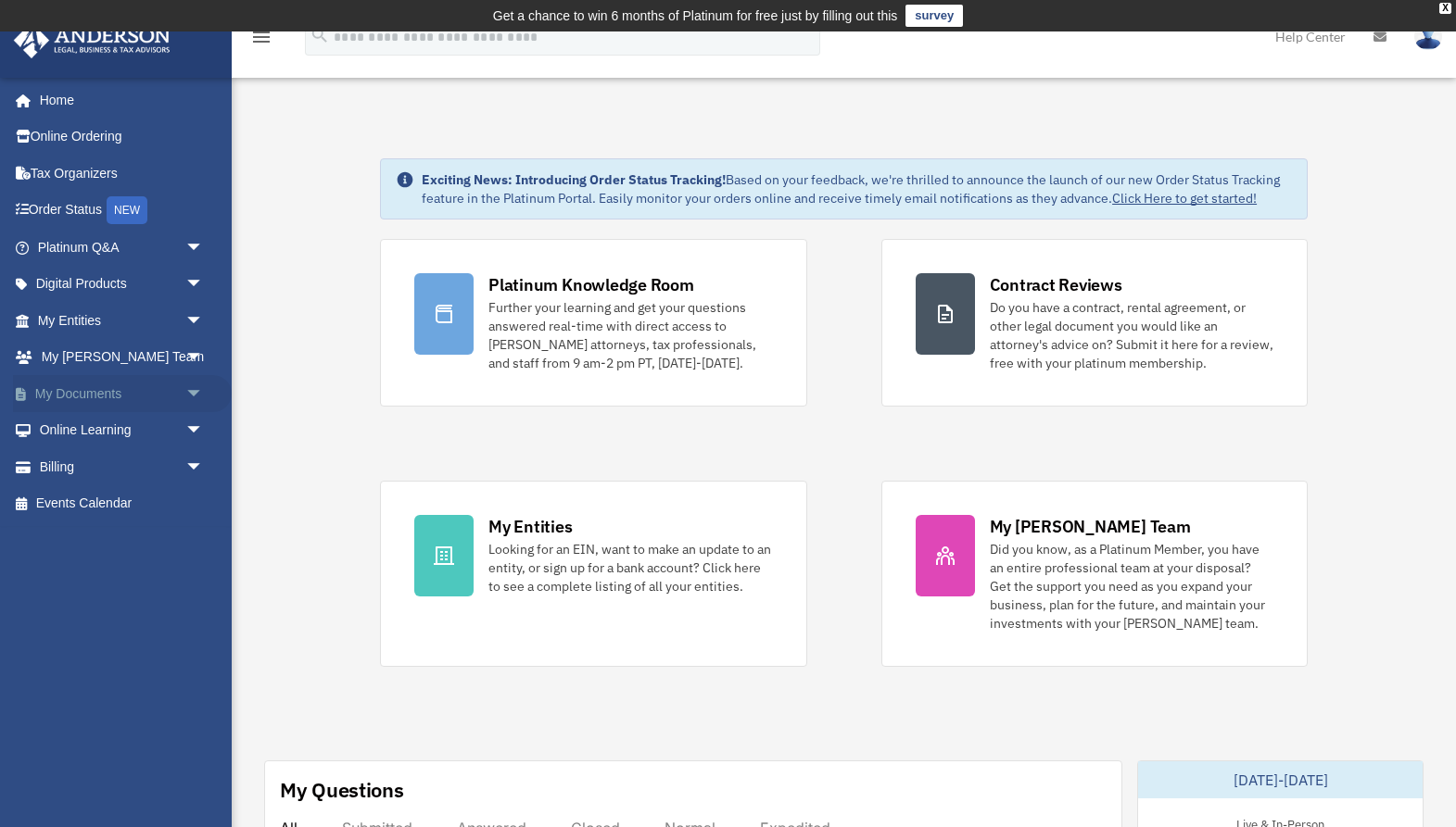
click at [99, 395] on link "My Documents arrow_drop_down" at bounding box center [122, 394] width 219 height 37
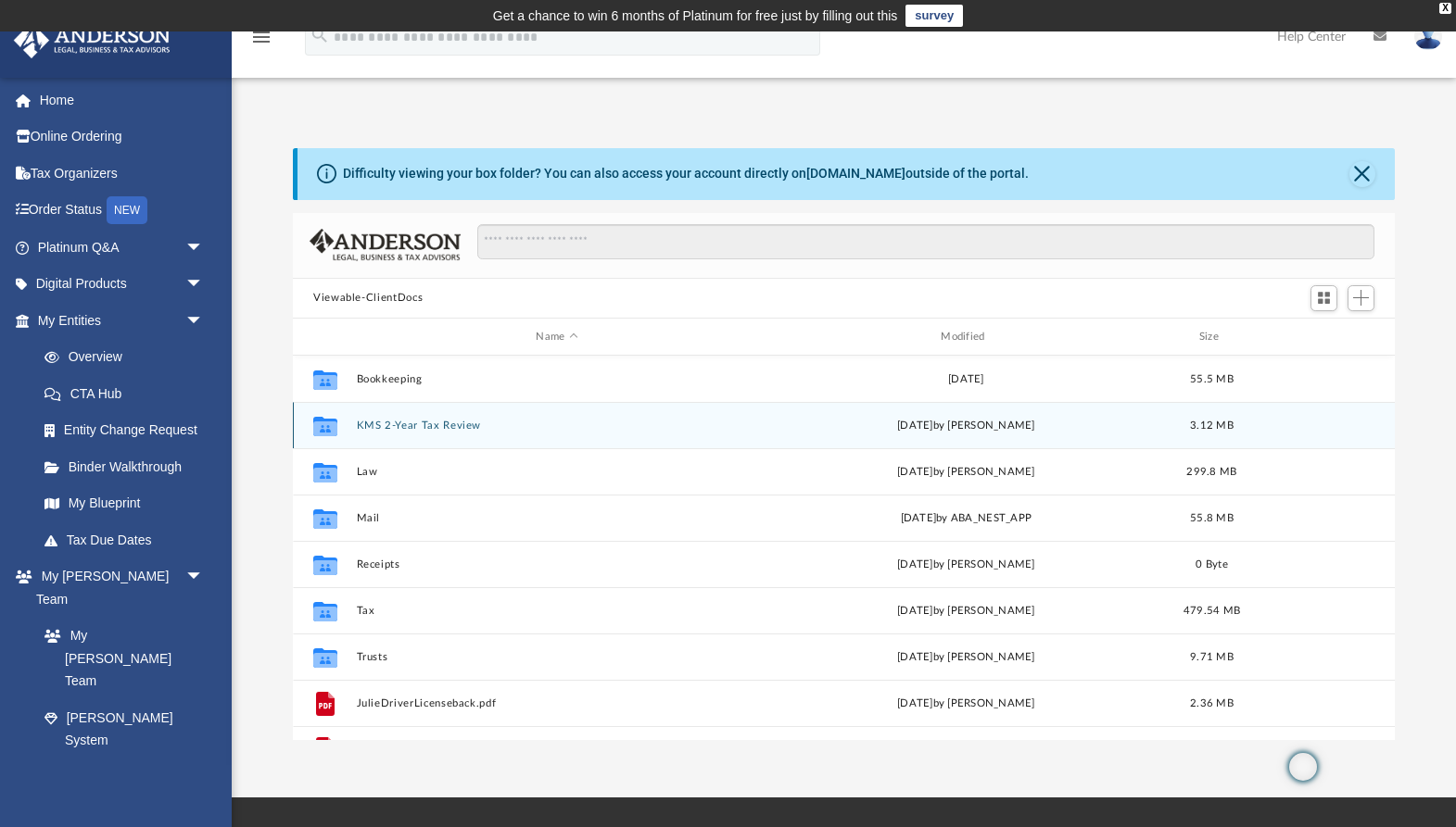
scroll to position [421, 1102]
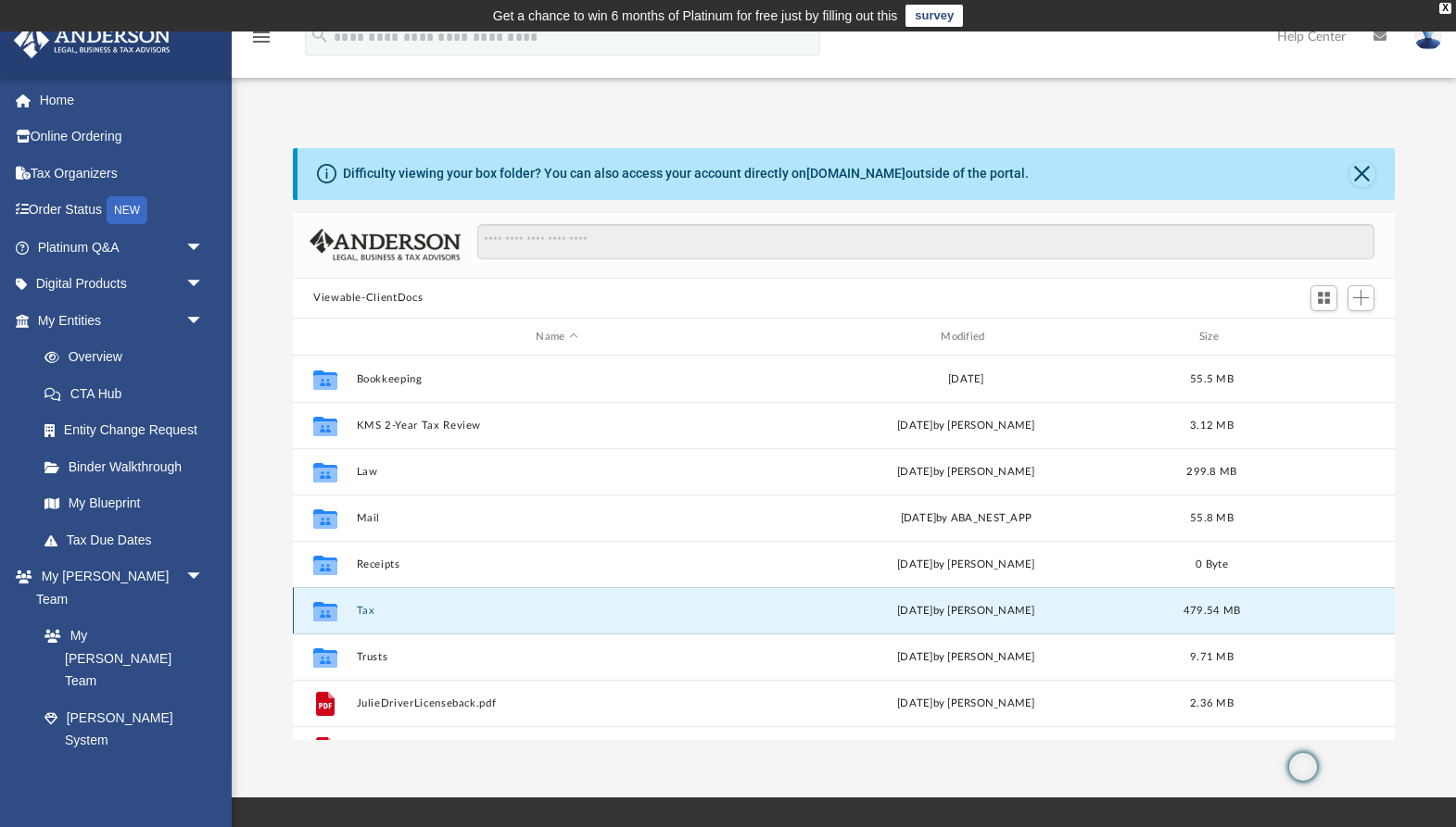
click at [362, 611] on button "Tax" at bounding box center [557, 611] width 401 height 12
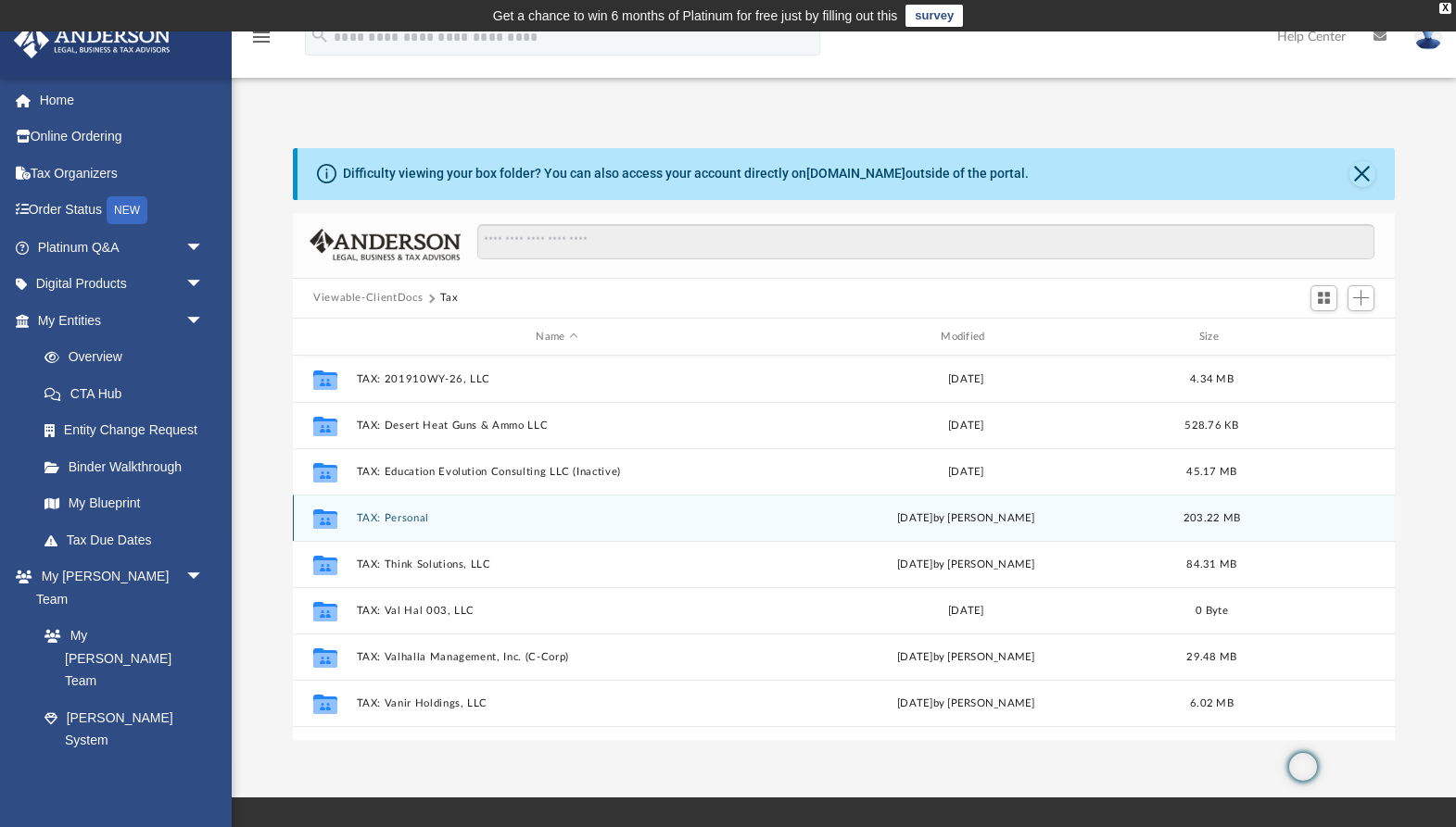
click at [405, 520] on button "TAX: Personal" at bounding box center [557, 518] width 401 height 12
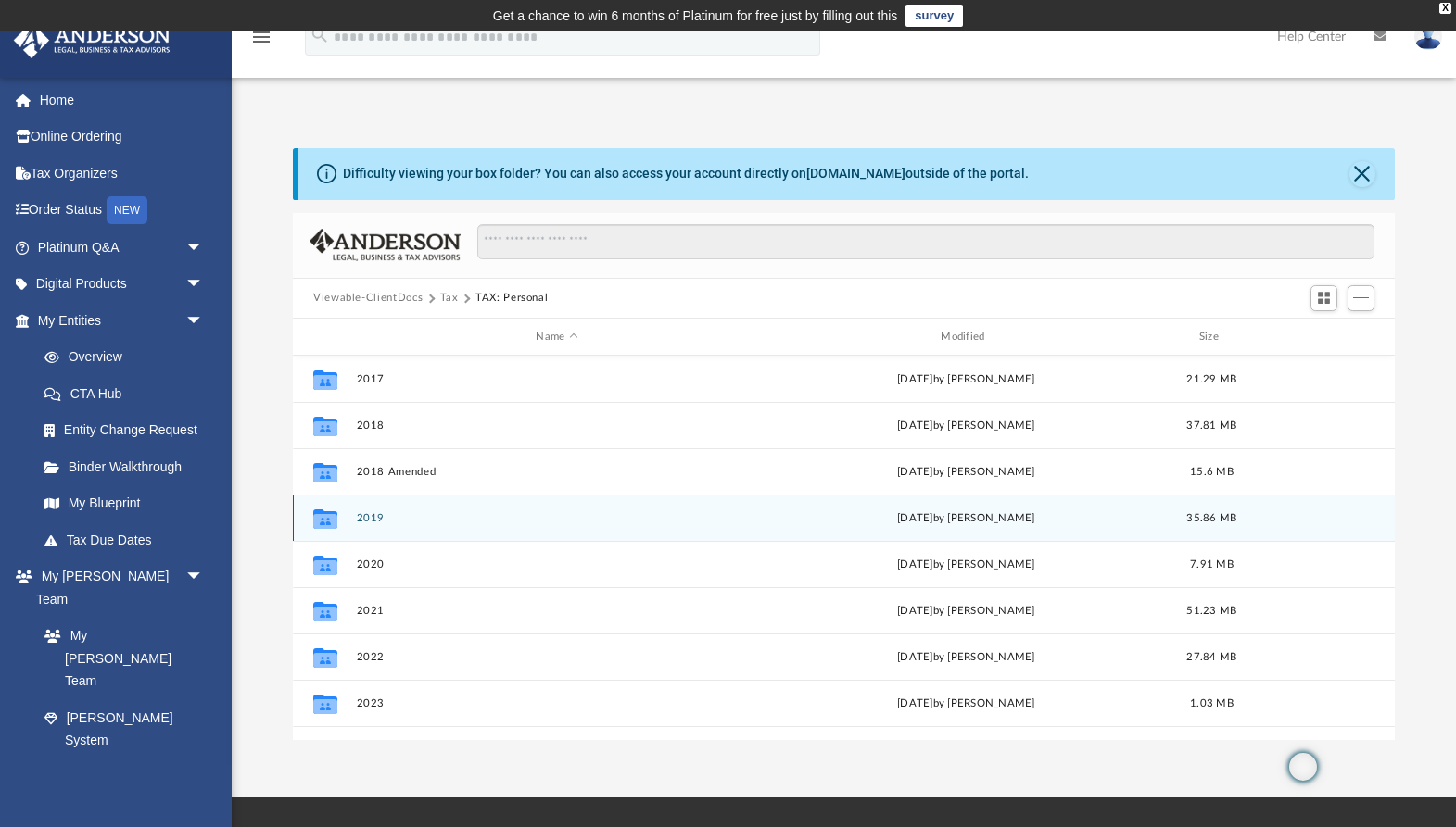
click at [369, 520] on button "2019" at bounding box center [557, 518] width 401 height 12
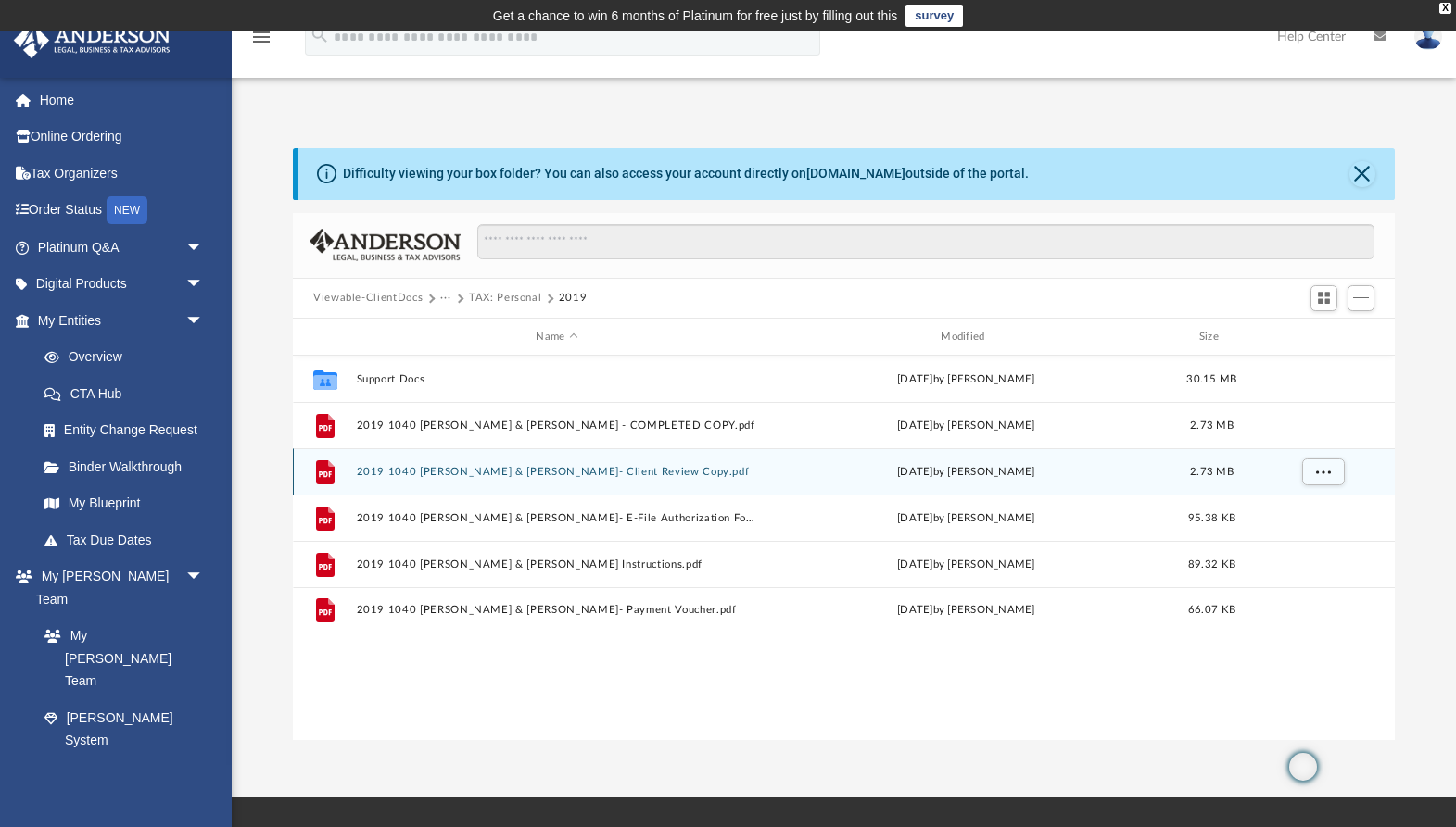
click at [592, 472] on button "2019 1040 Adamic, Julie & David- Client Review Copy.pdf" at bounding box center [557, 471] width 401 height 12
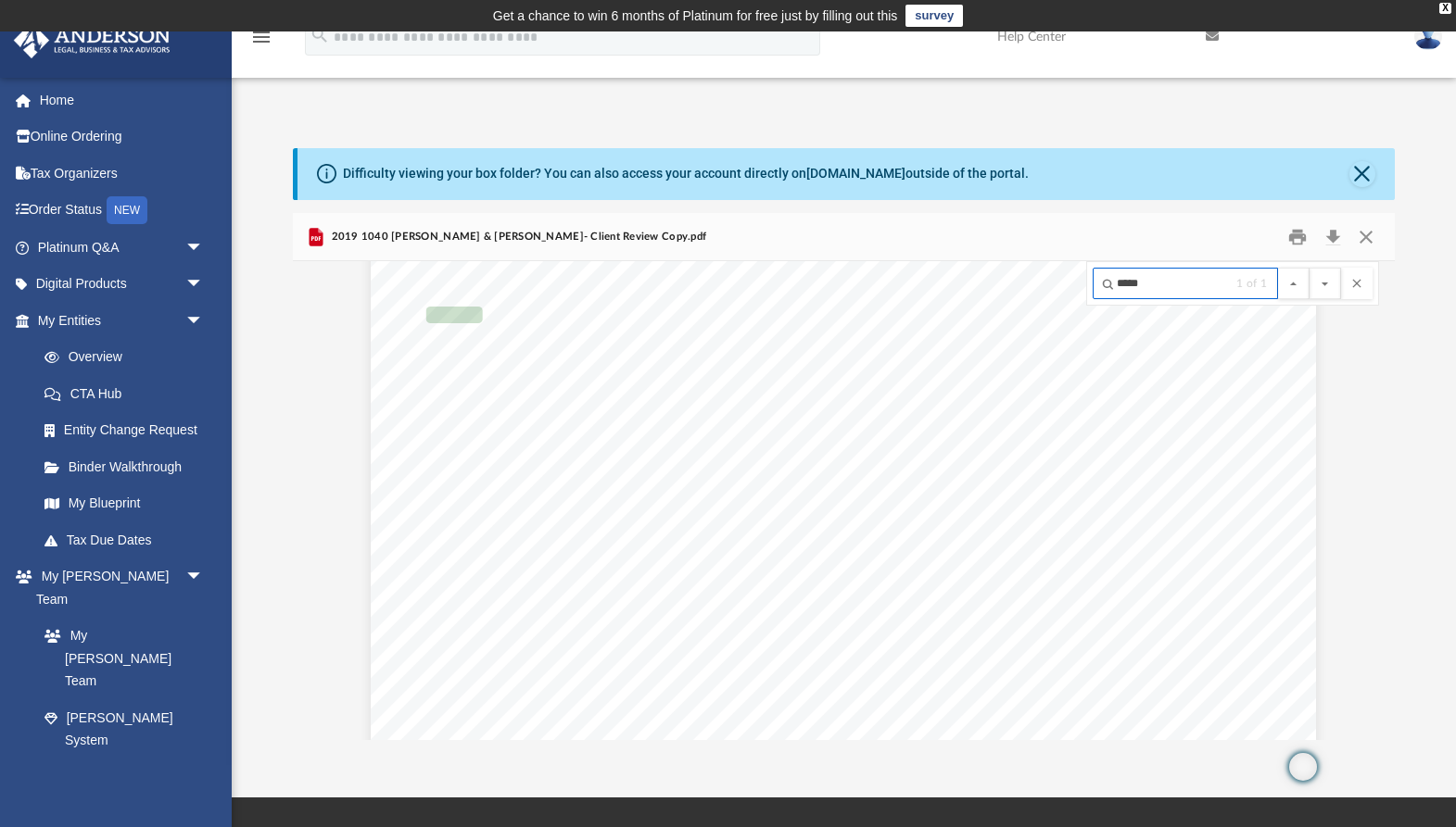
scroll to position [14213, 0]
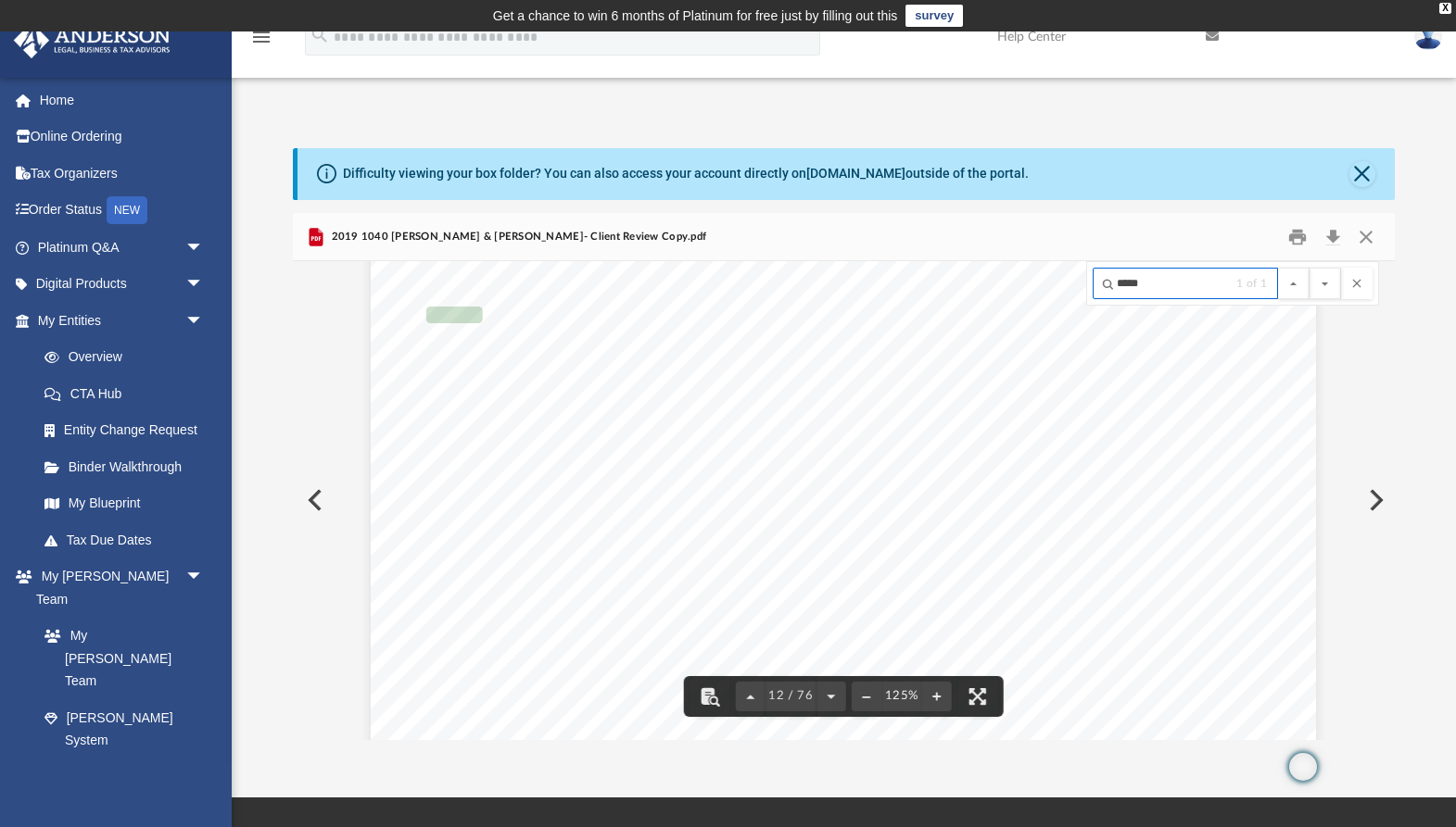
type input "*****"
drag, startPoint x: 877, startPoint y: 312, endPoint x: 828, endPoint y: 311, distance: 49.0
click at [828, 311] on div "Check here if you, or your spouse if filing jointly, want $3 to go to this fund…" at bounding box center [843, 433] width 946 height 1223
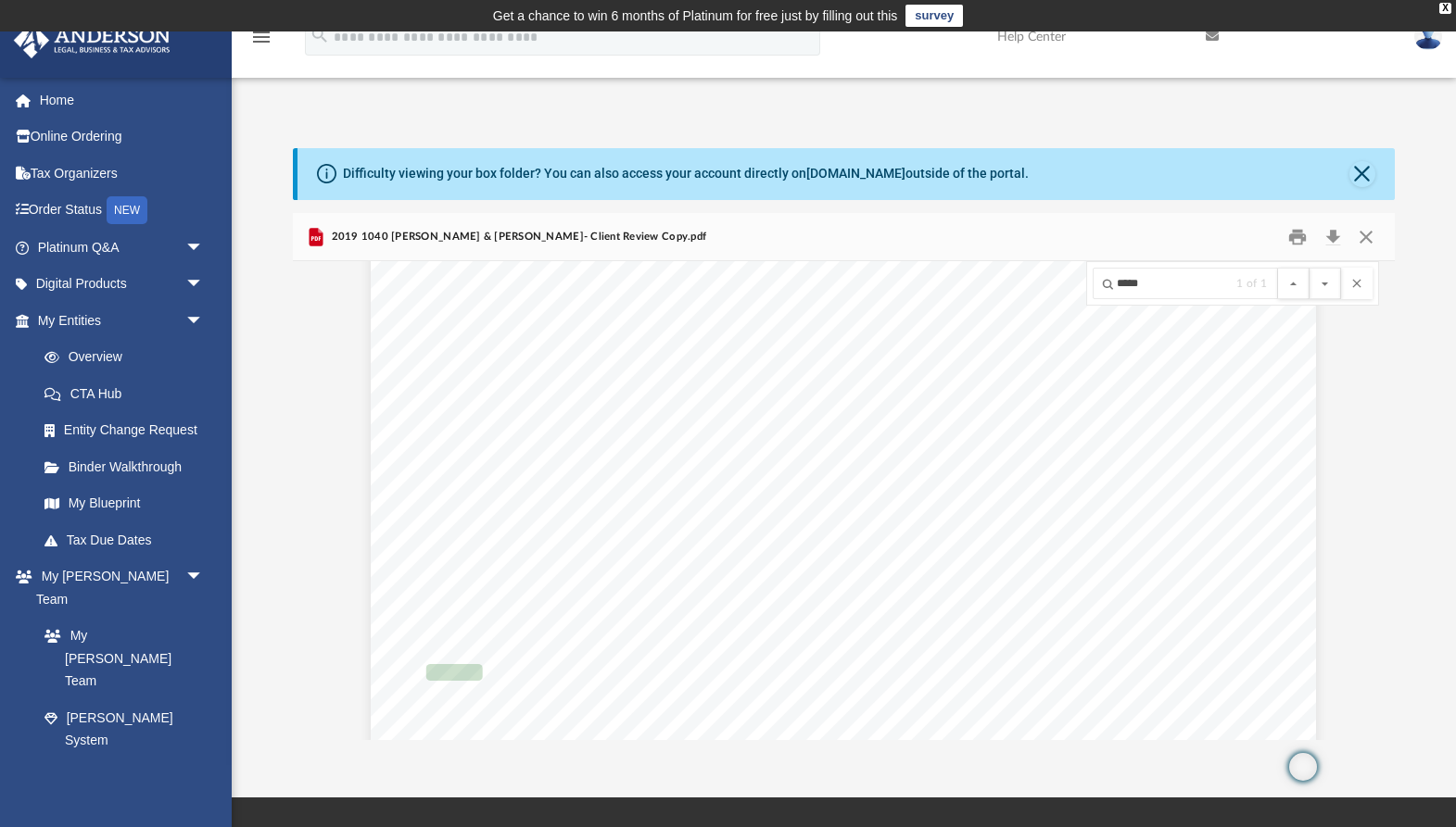
scroll to position [13863, 0]
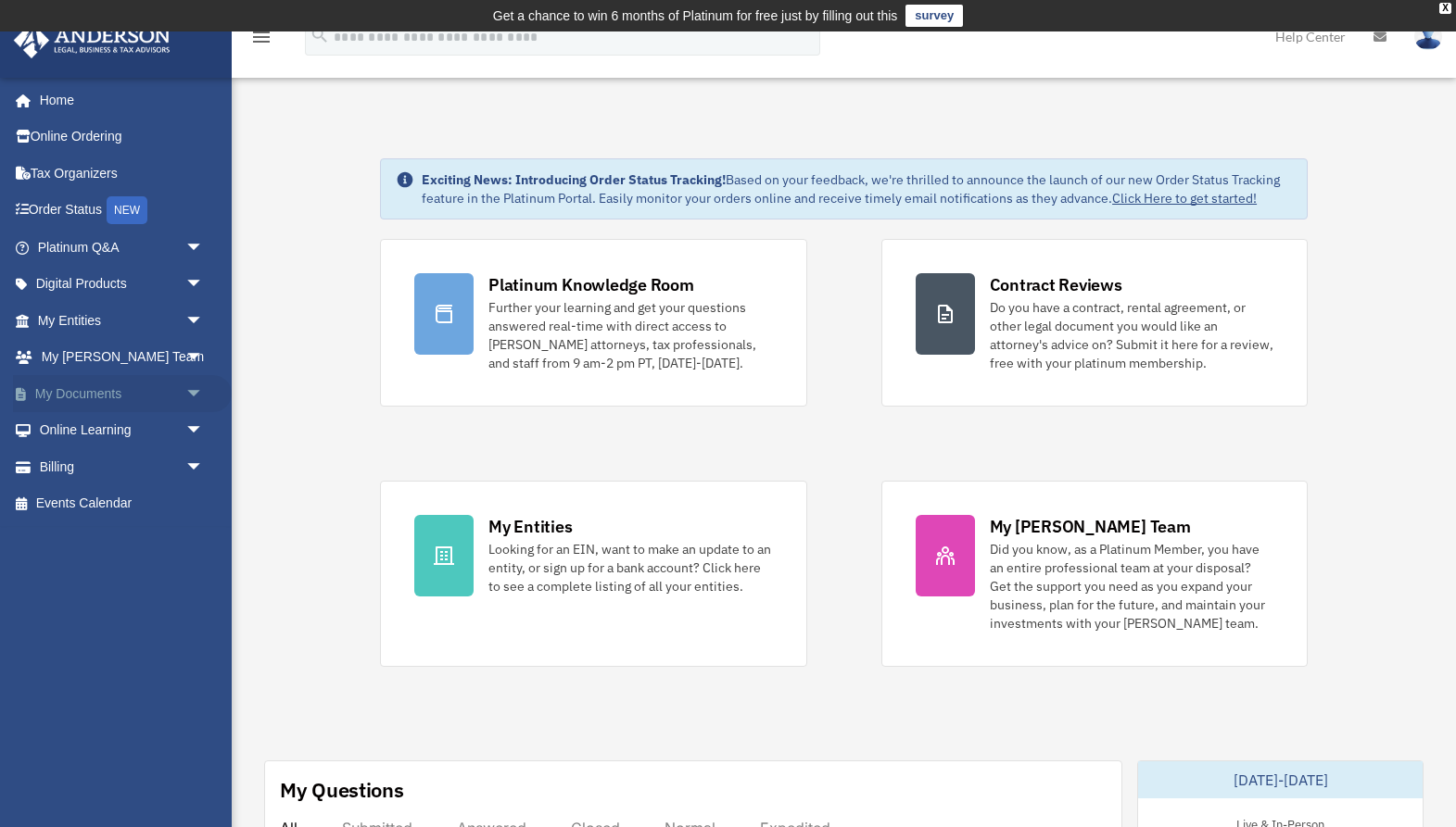
click at [185, 395] on span "arrow_drop_down" at bounding box center [203, 395] width 37 height 38
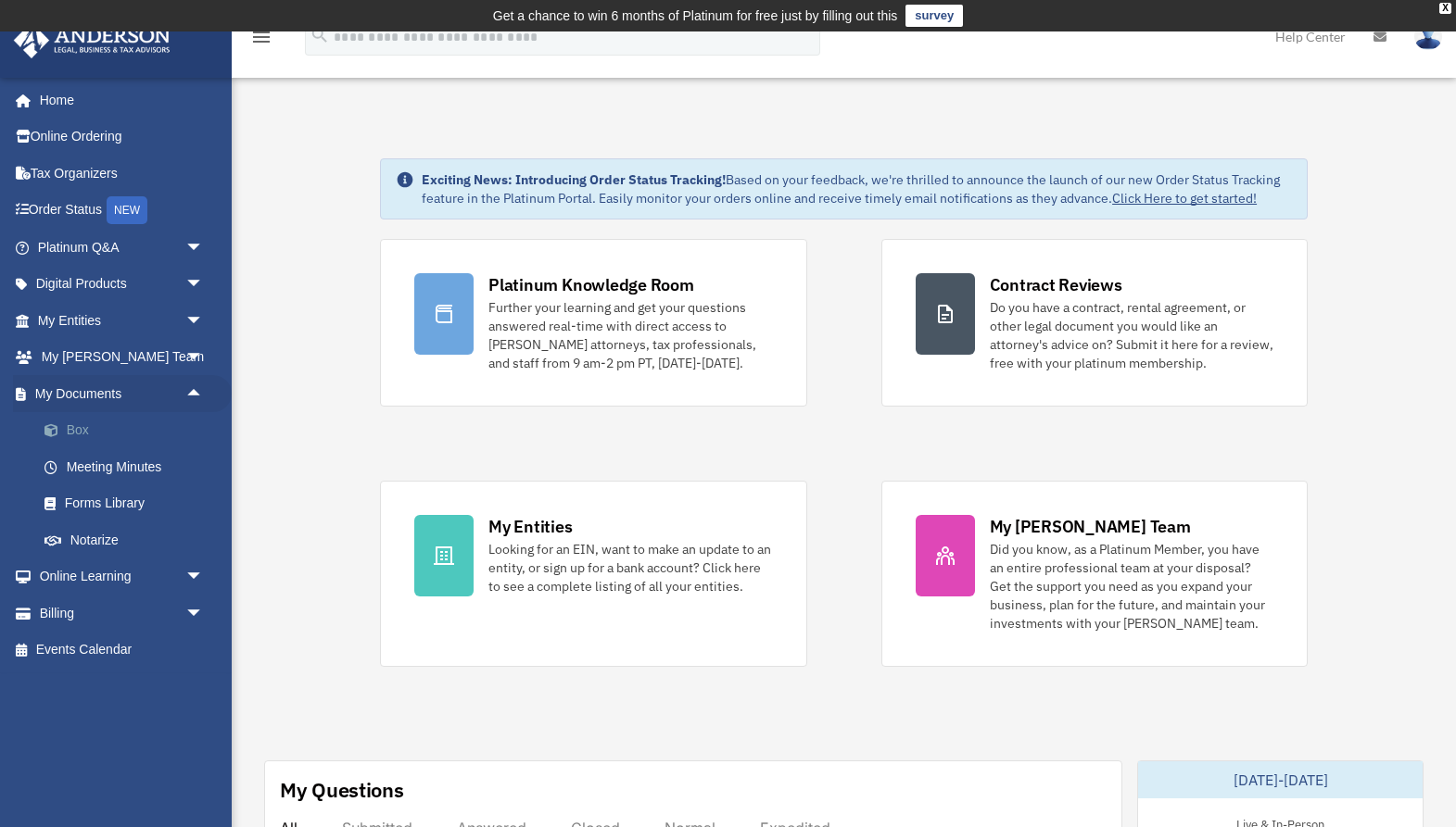
click at [68, 432] on link "Box" at bounding box center [128, 431] width 206 height 37
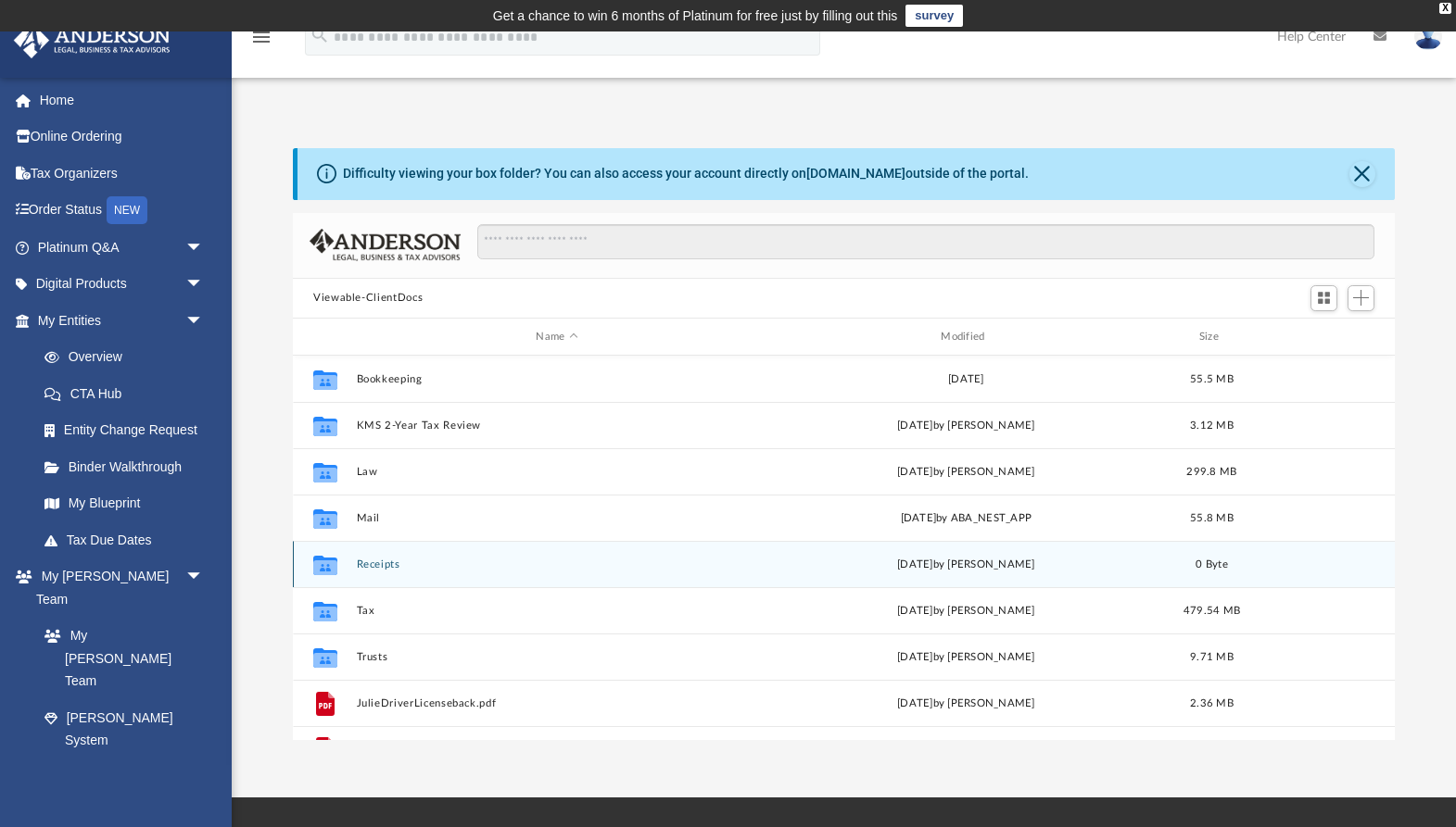
scroll to position [421, 1102]
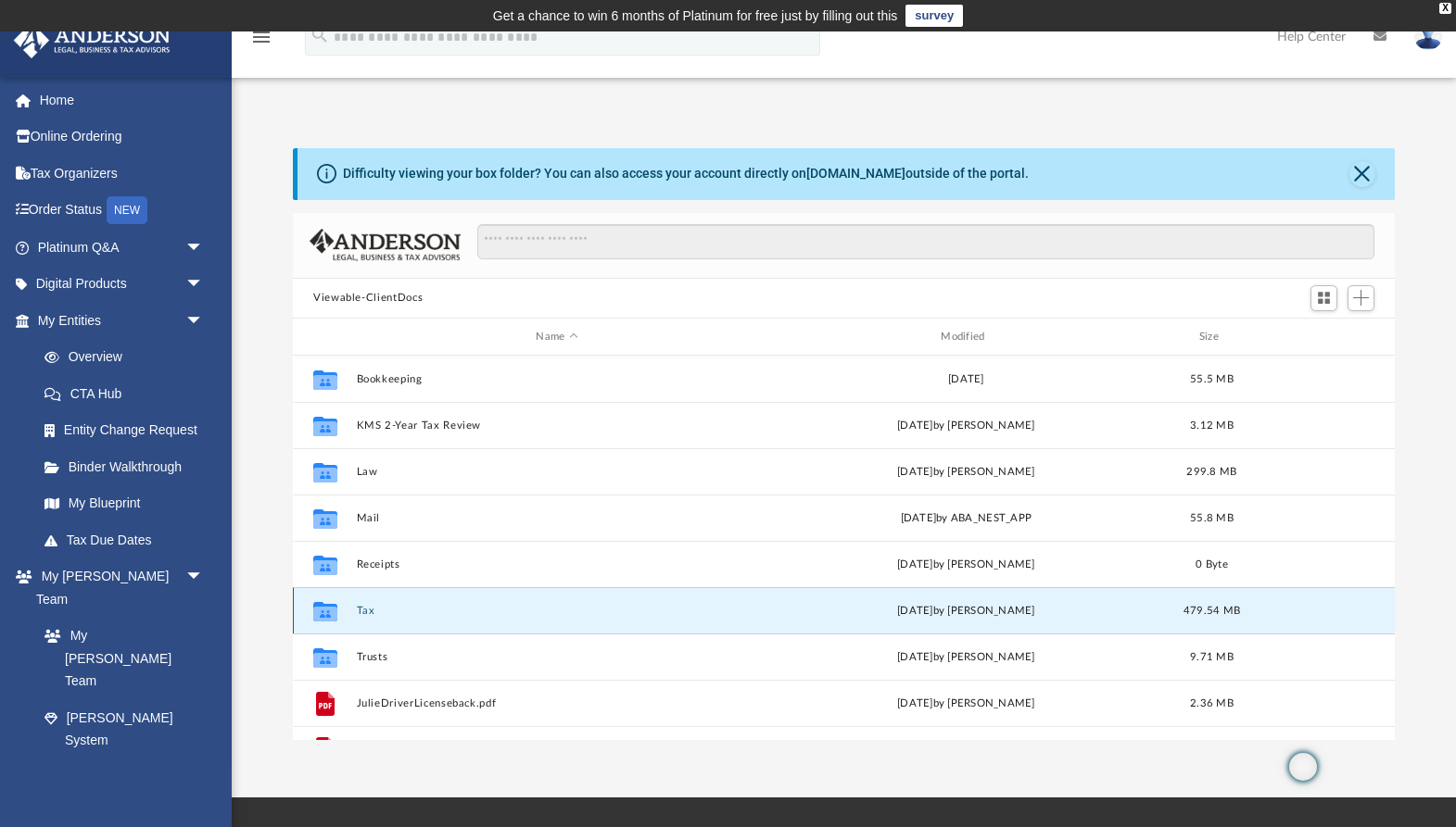
click at [358, 616] on button "Tax" at bounding box center [557, 611] width 401 height 12
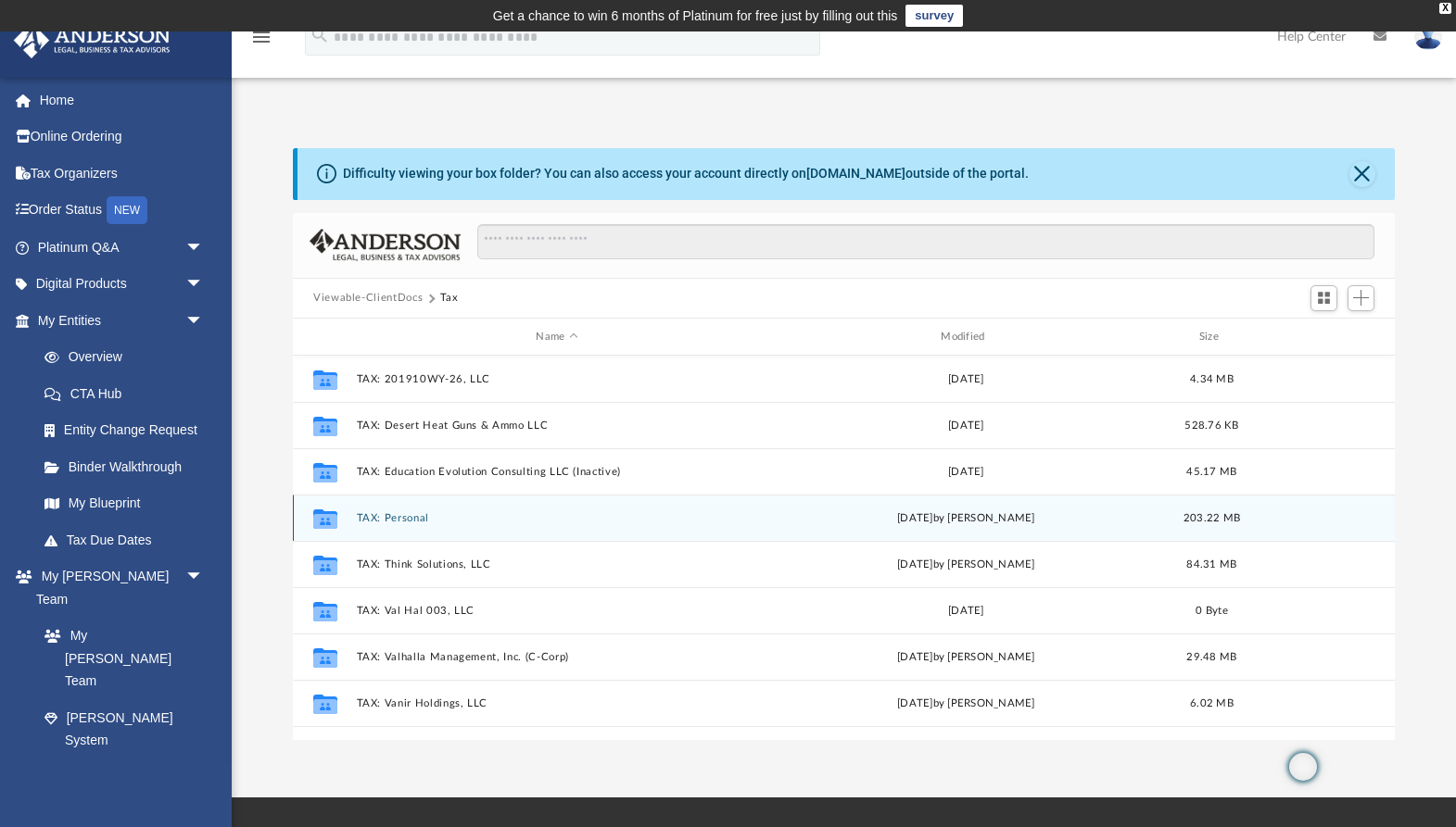
click at [403, 517] on button "TAX: Personal" at bounding box center [557, 518] width 401 height 12
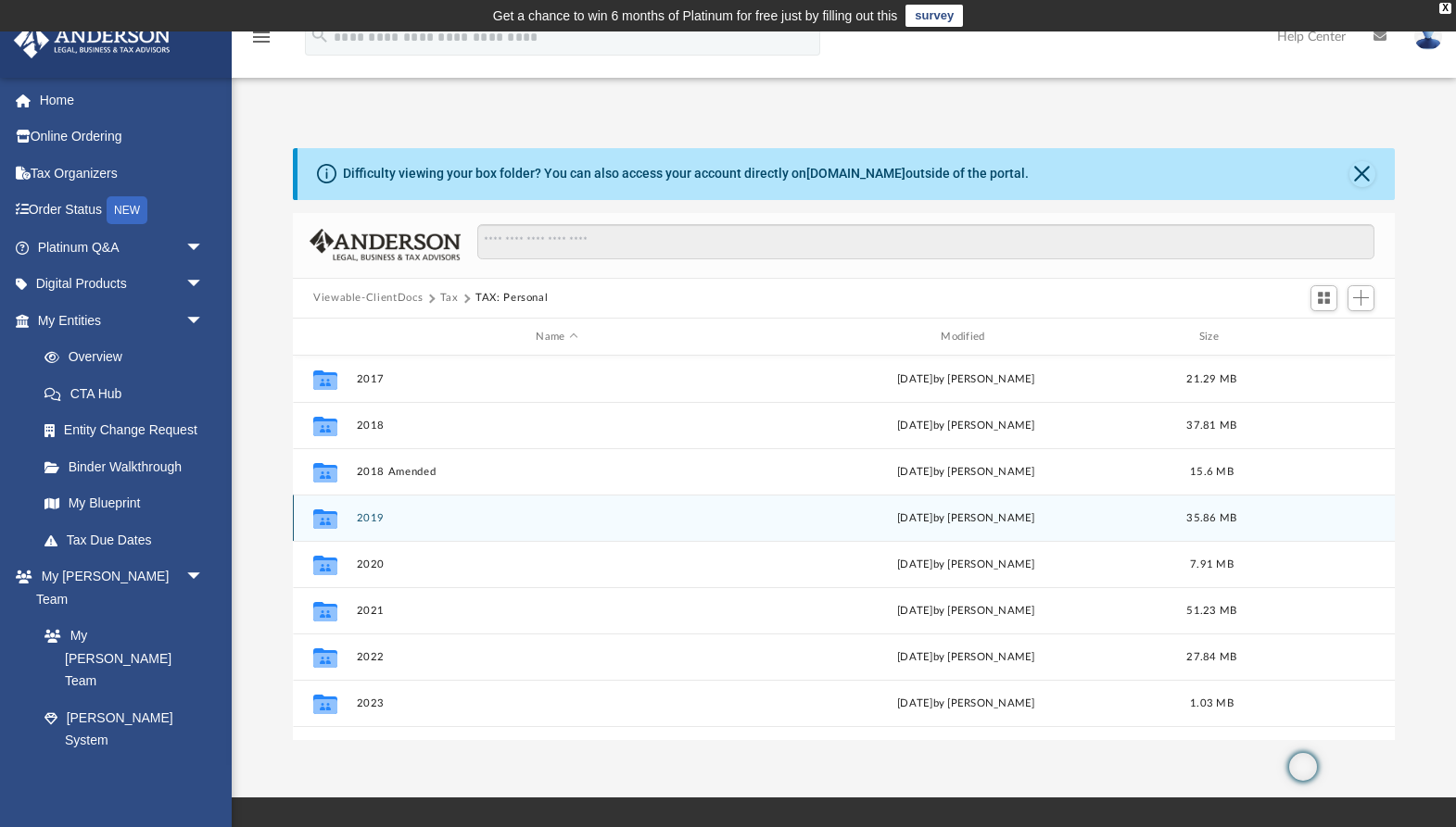
click at [369, 517] on button "2019" at bounding box center [557, 518] width 401 height 12
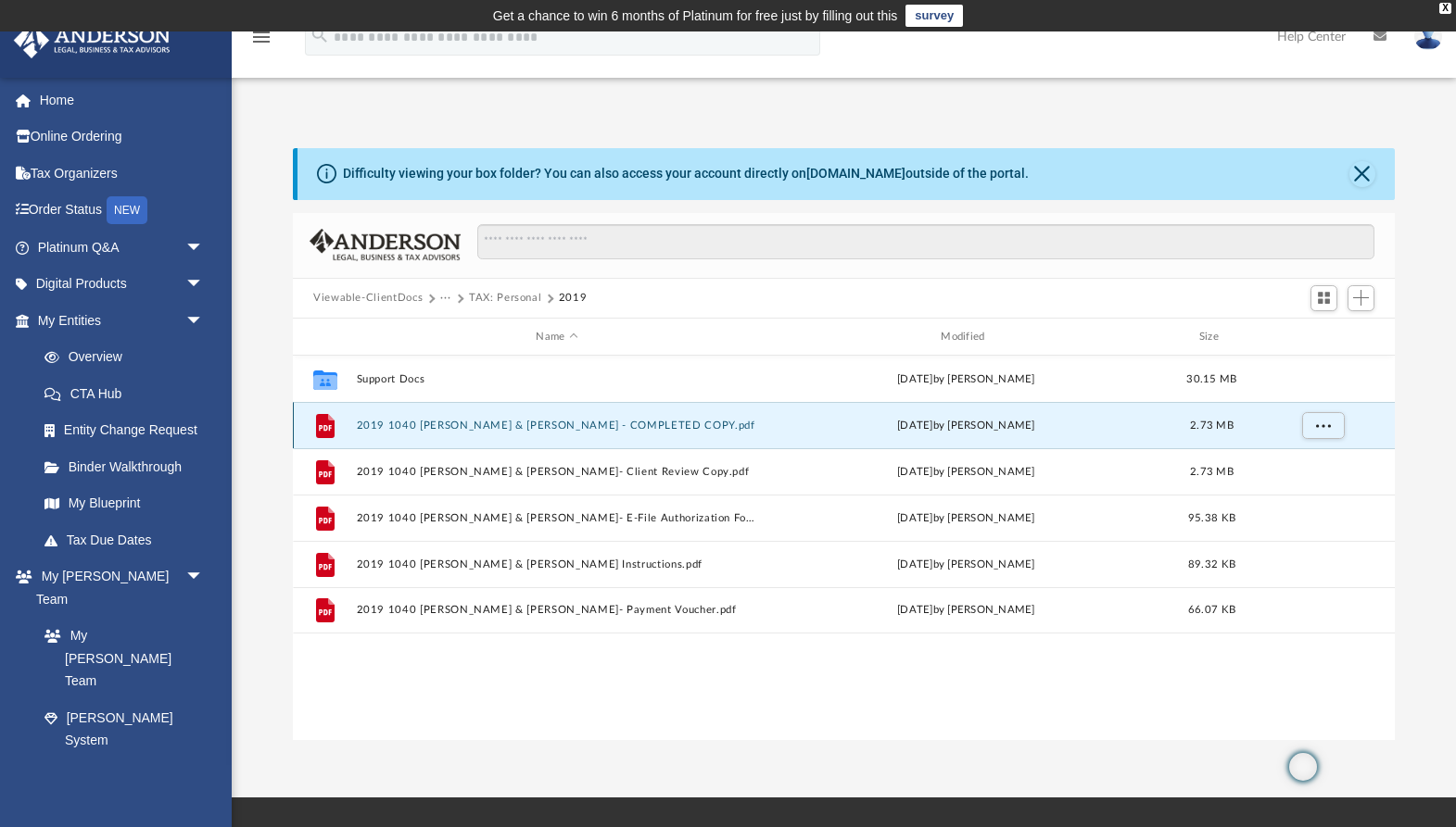
click at [437, 430] on button "2019 1040 Adamic, Julie & David - COMPLETED COPY.pdf" at bounding box center [557, 426] width 401 height 12
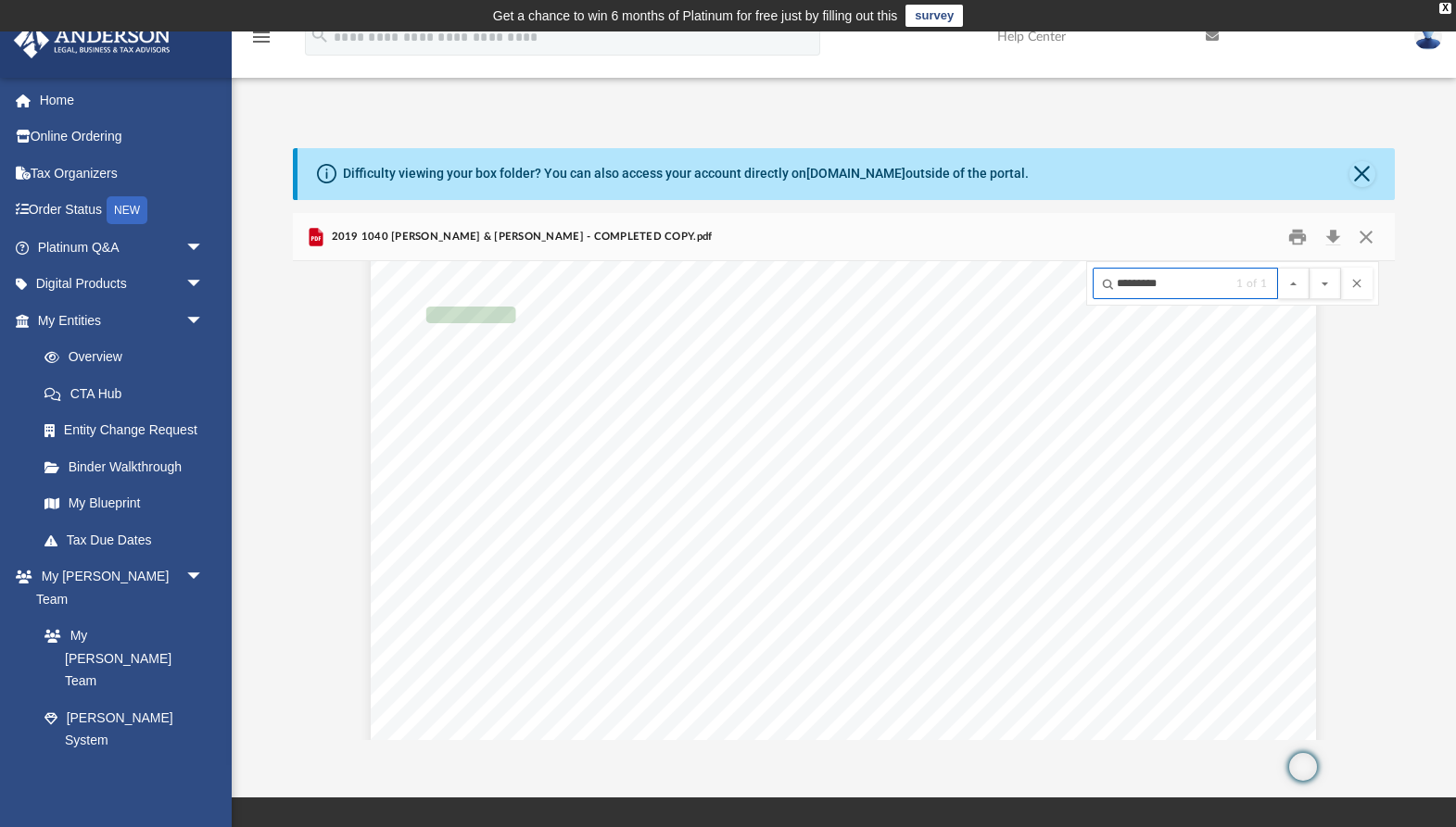
scroll to position [14213, 0]
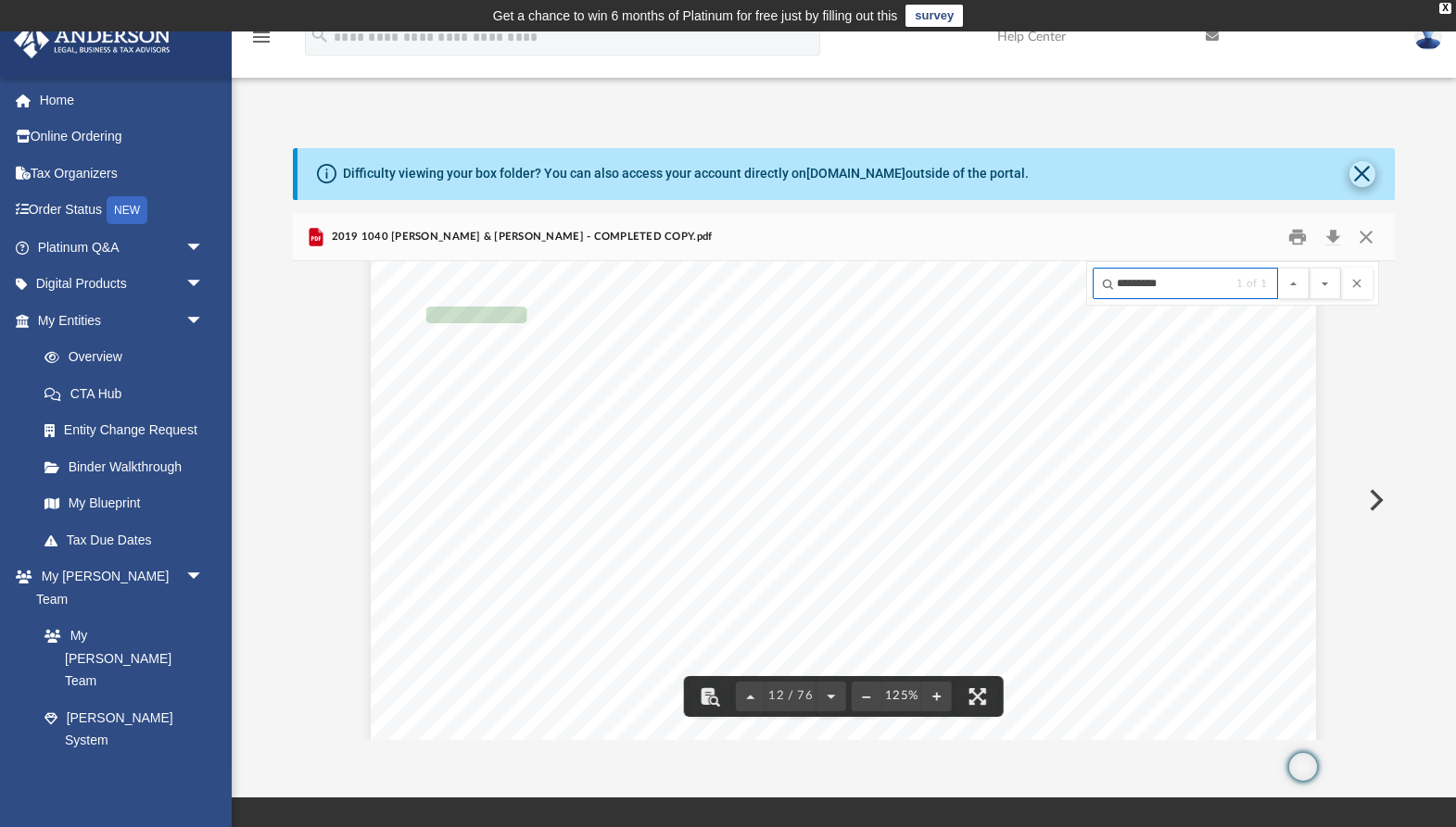
type input "*********"
click at [1364, 173] on button "Close" at bounding box center [1362, 174] width 26 height 26
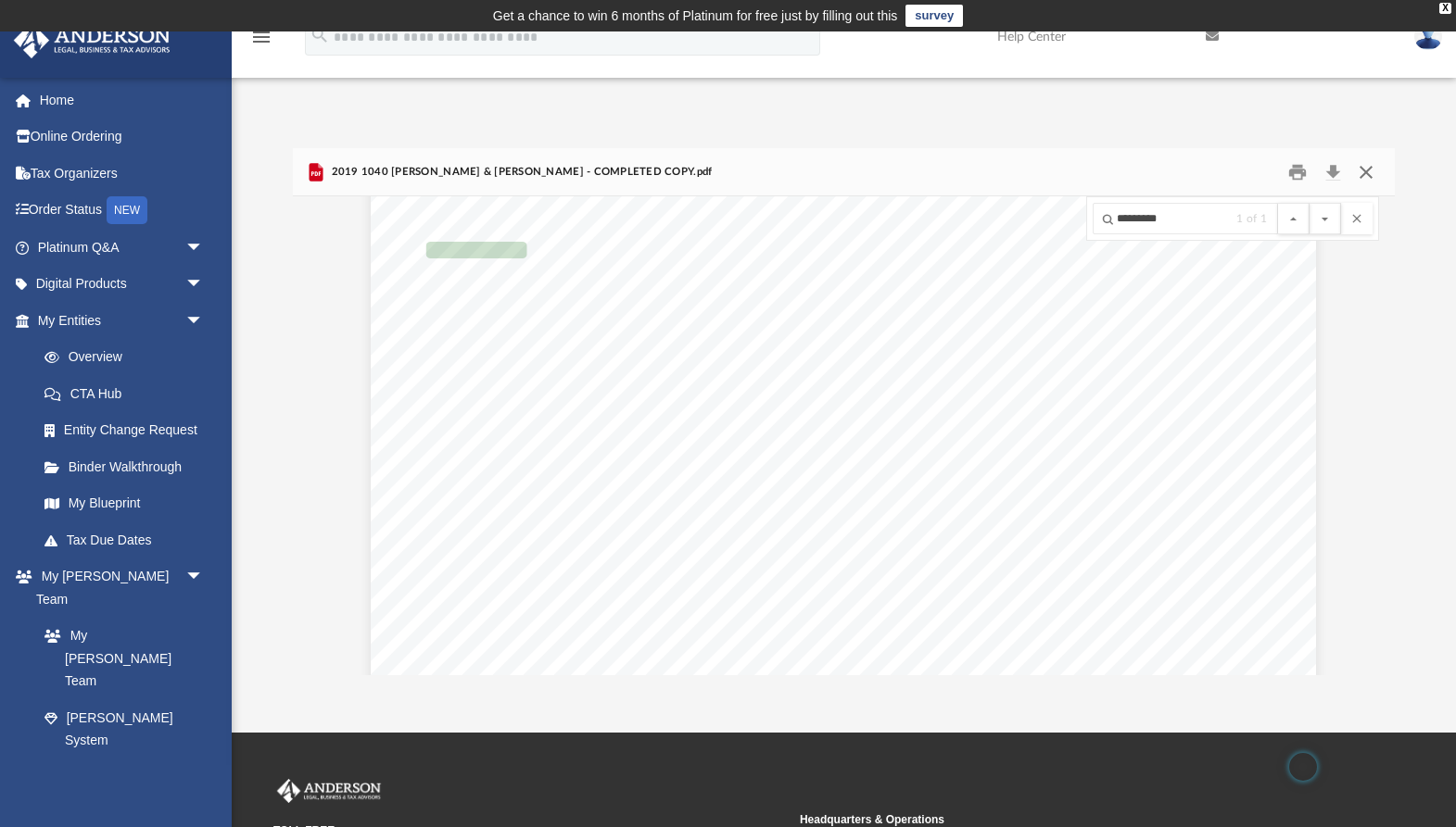
click at [1364, 169] on button "Close" at bounding box center [1366, 172] width 33 height 28
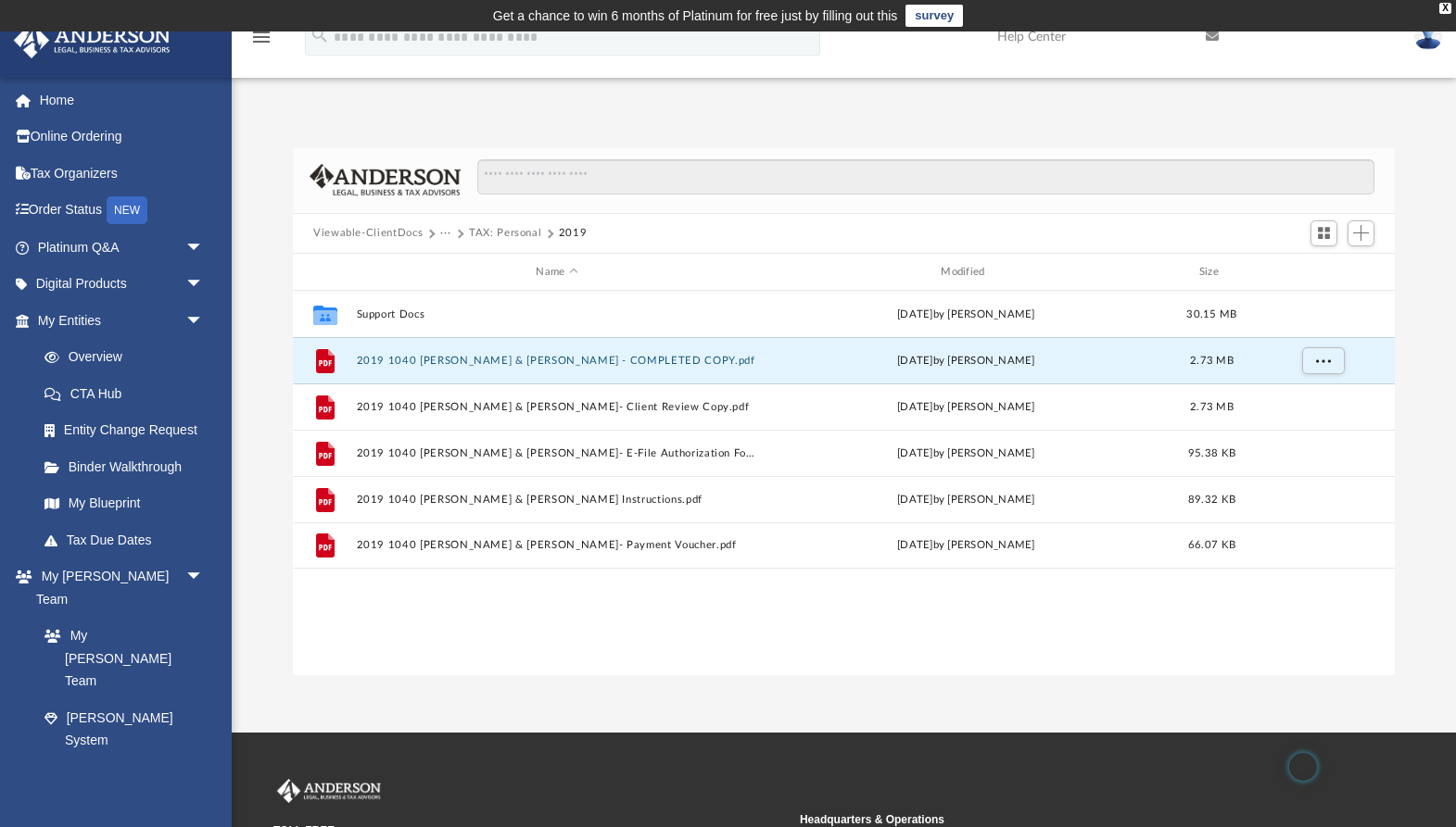
click at [377, 234] on button "Viewable-ClientDocs" at bounding box center [367, 233] width 109 height 17
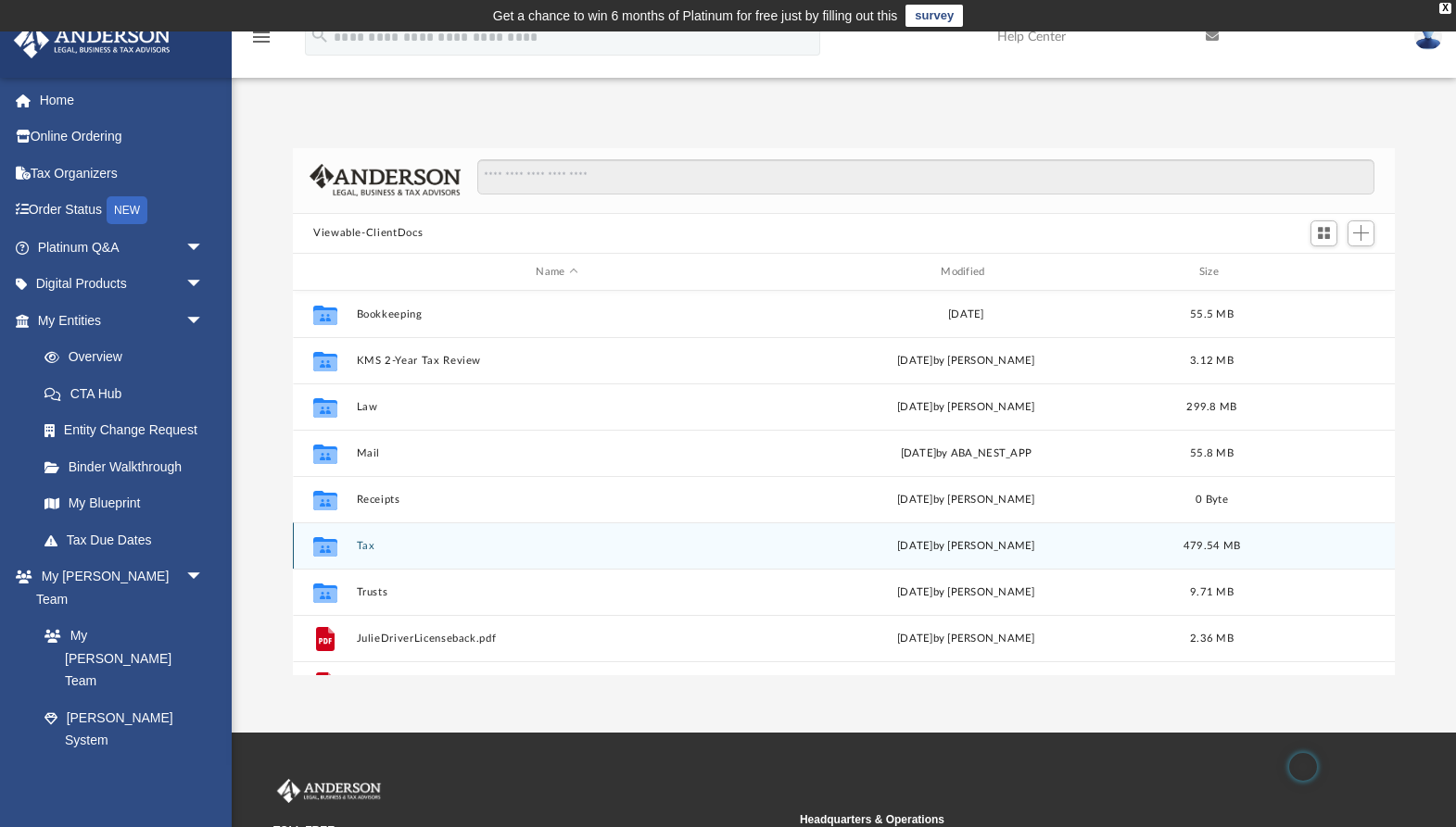
click at [368, 547] on button "Tax" at bounding box center [557, 546] width 401 height 12
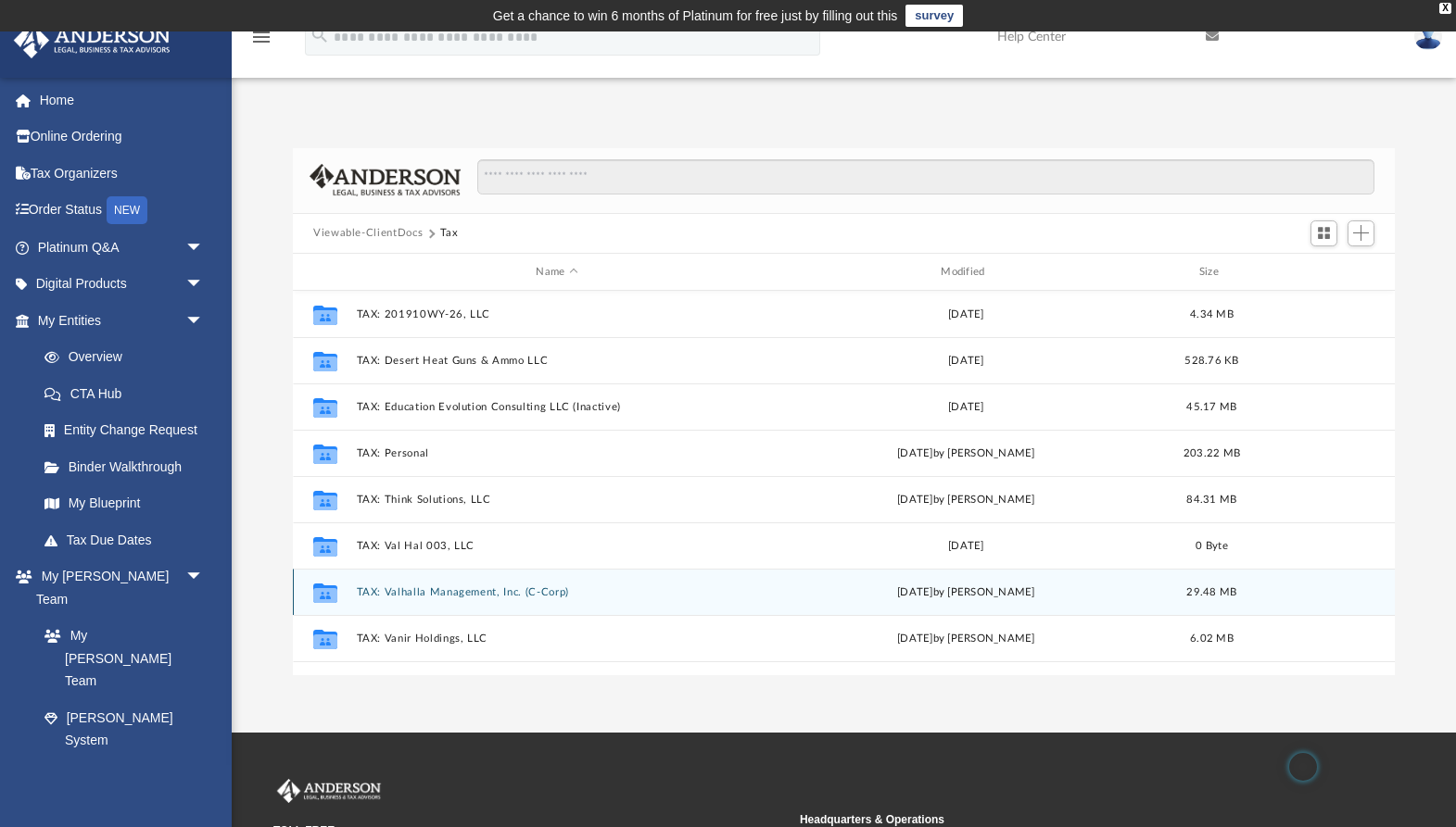
click at [424, 587] on button "TAX: Valhalla Management, Inc. (C-Corp)" at bounding box center [557, 592] width 401 height 12
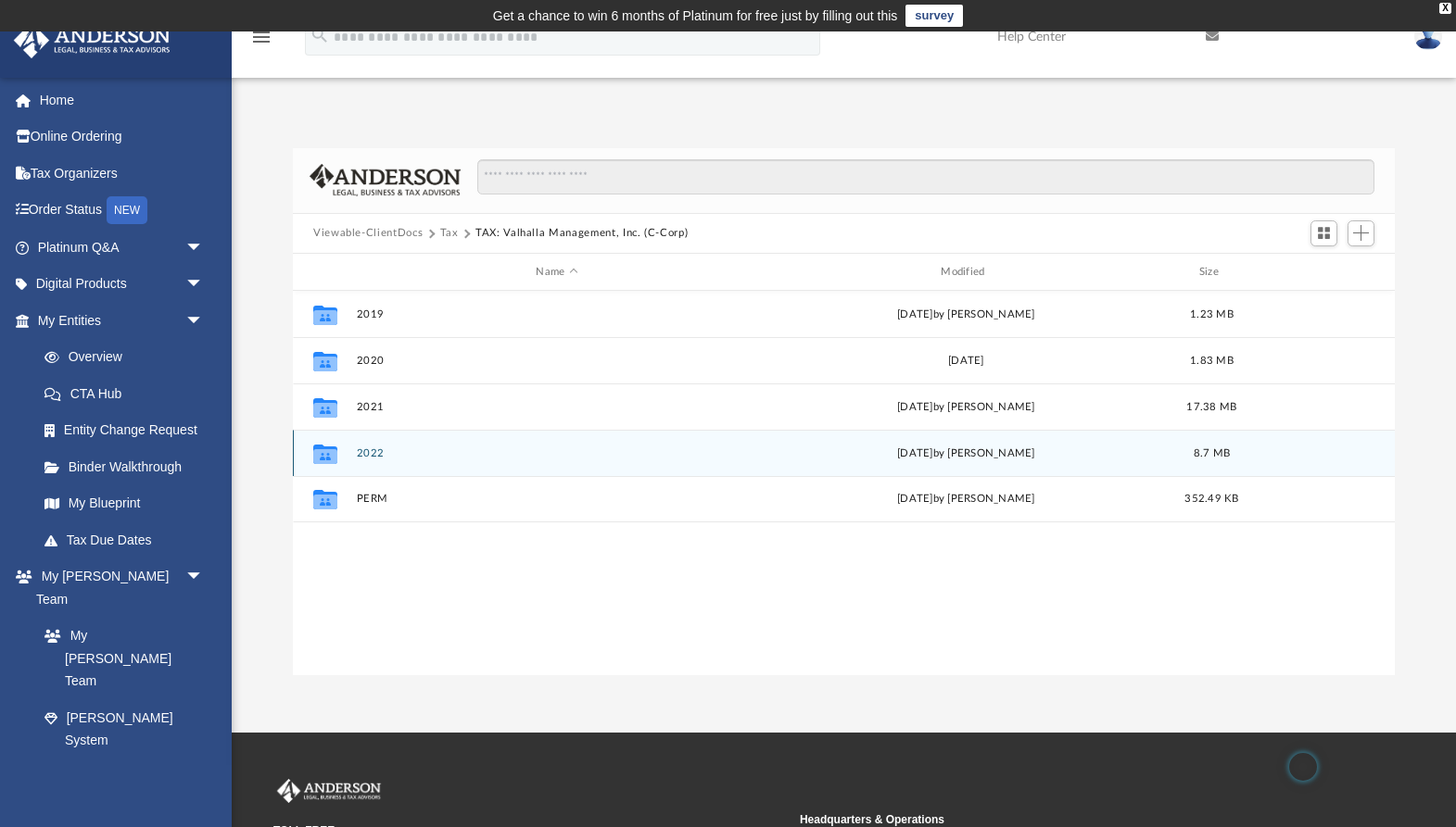
click at [369, 457] on button "2022" at bounding box center [557, 453] width 401 height 12
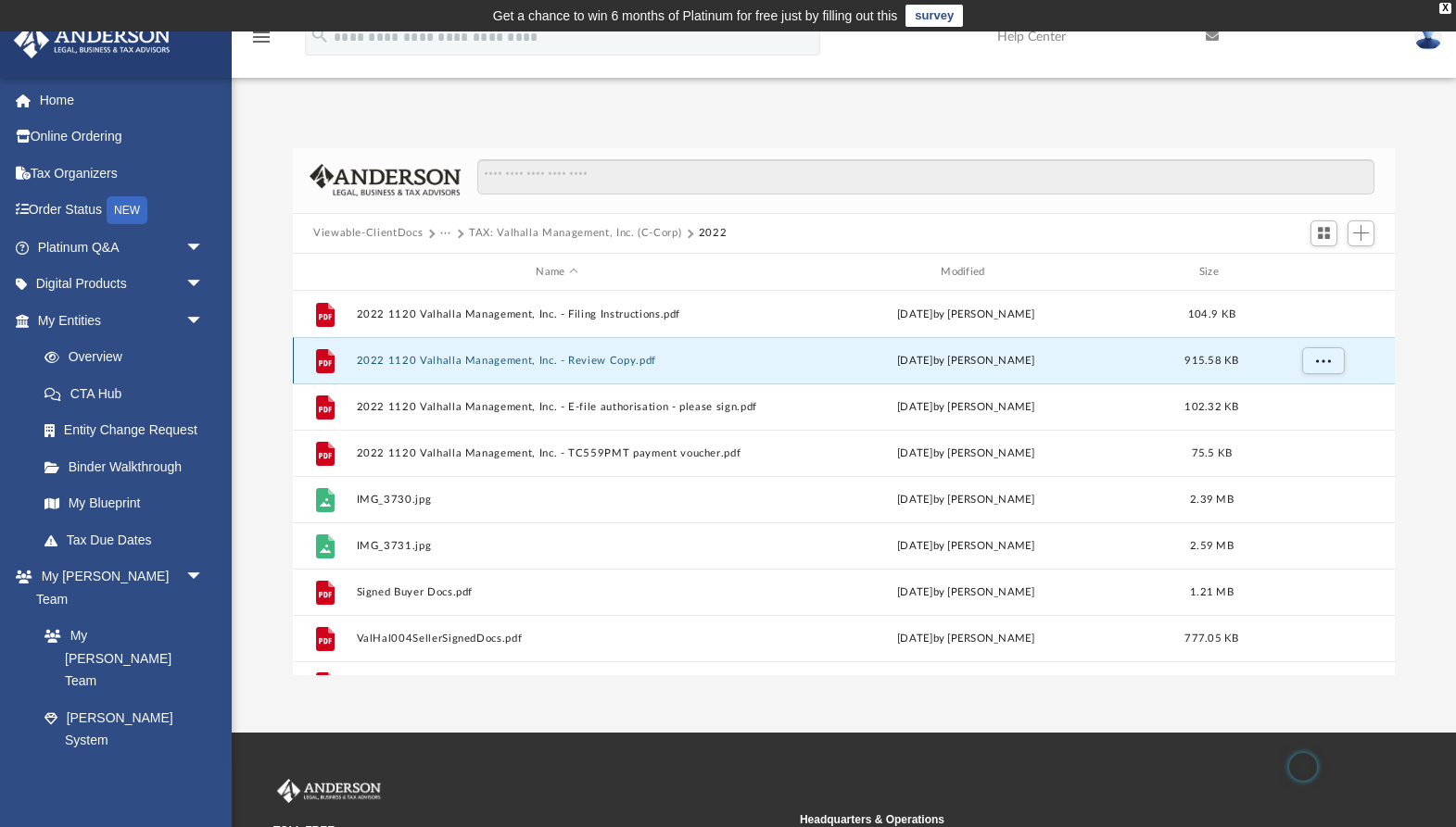
click at [413, 358] on button "2022 1120 Valhalla Management, Inc. - Review Copy.pdf" at bounding box center [557, 360] width 401 height 12
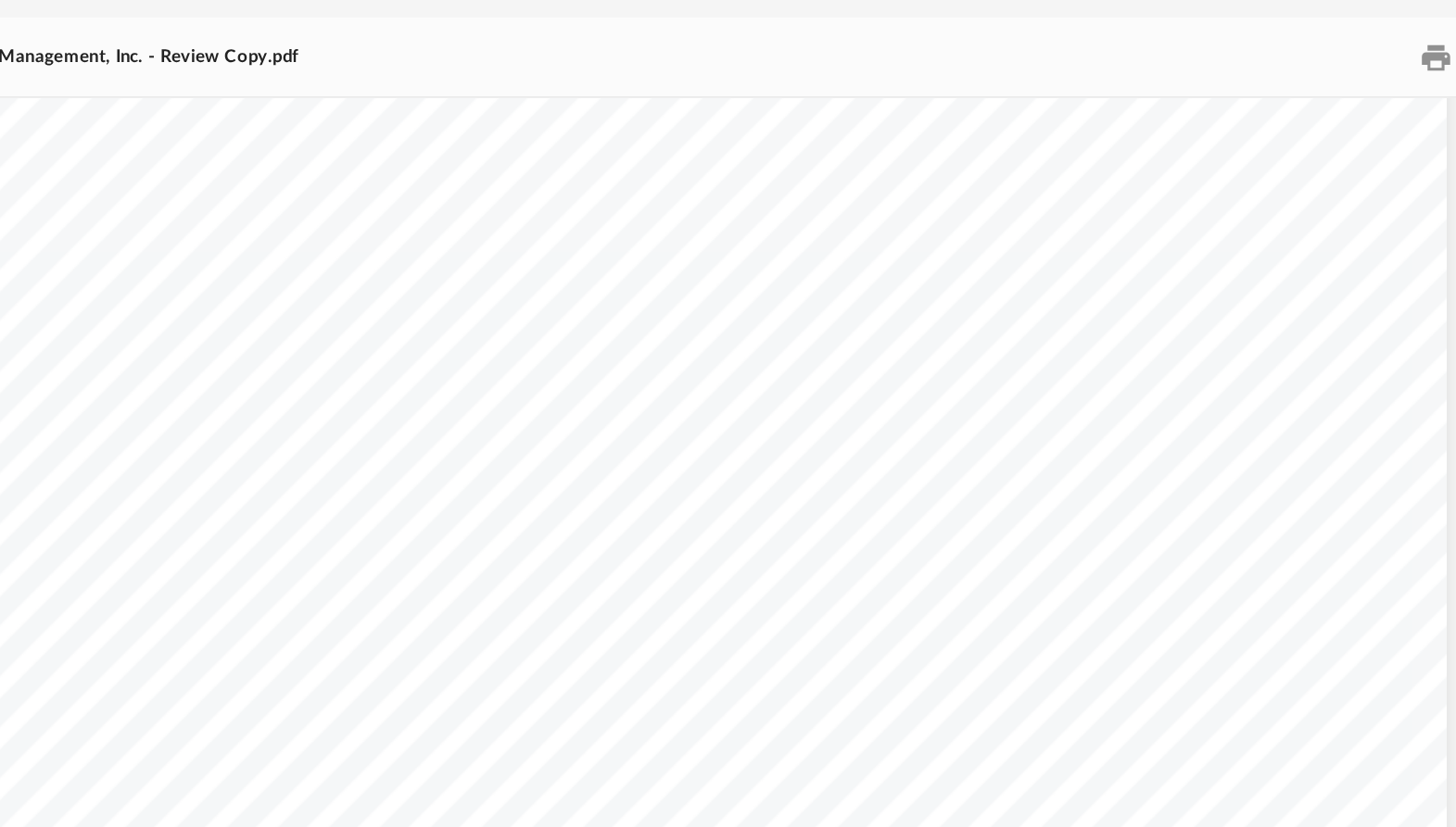
scroll to position [5498, 0]
